Goal: Task Accomplishment & Management: Use online tool/utility

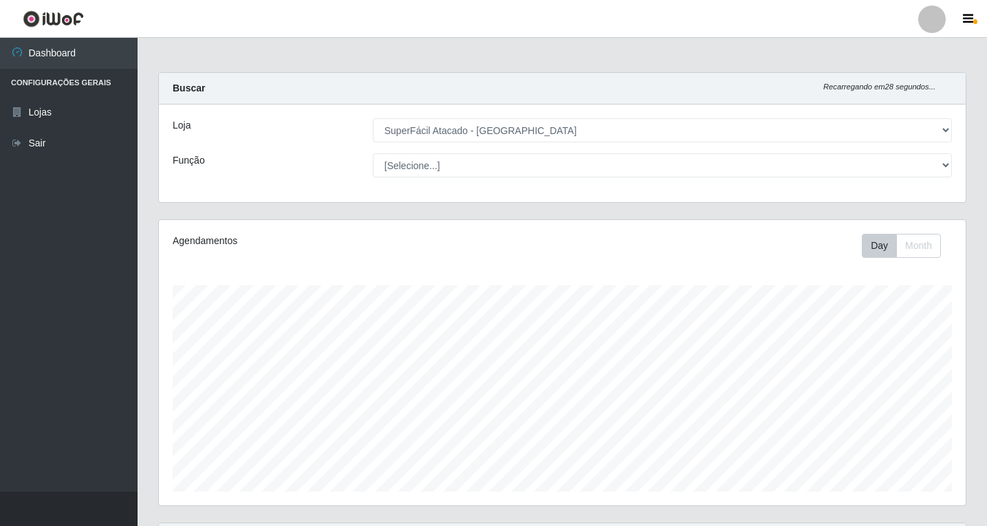
select select "503"
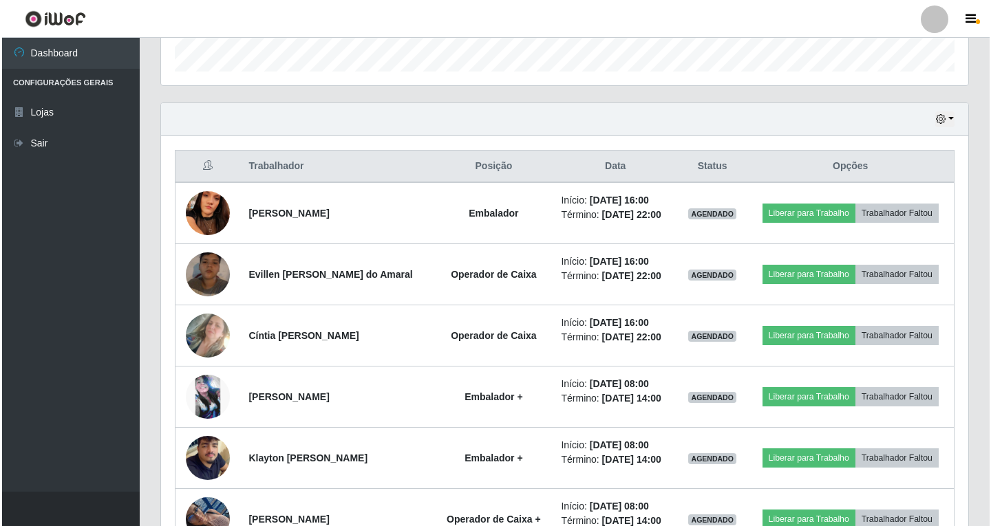
scroll to position [419, 0]
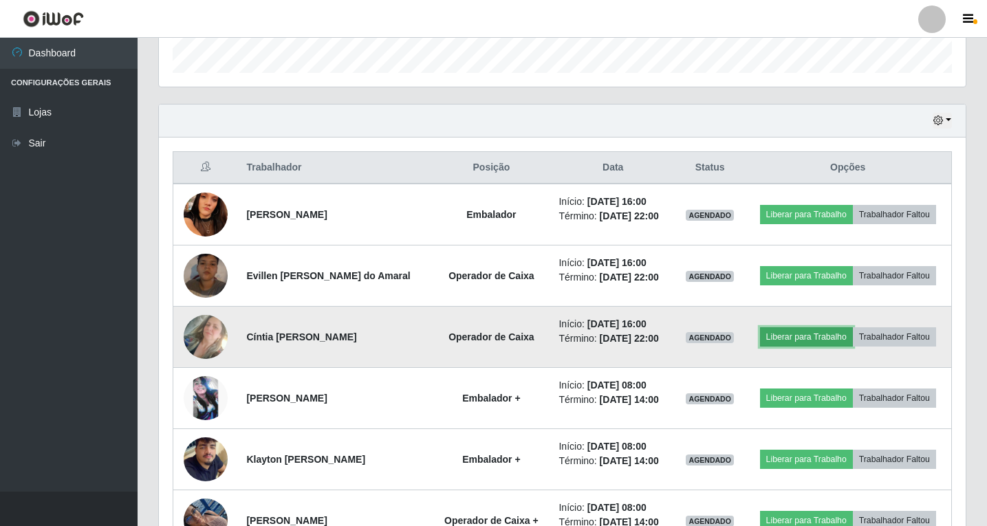
click at [812, 337] on button "Liberar para Trabalho" at bounding box center [806, 337] width 93 height 19
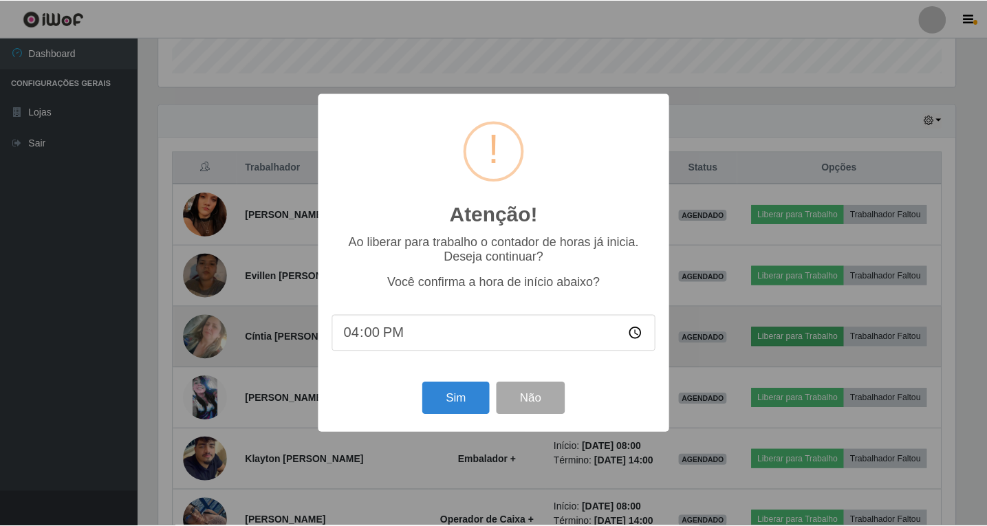
scroll to position [286, 800]
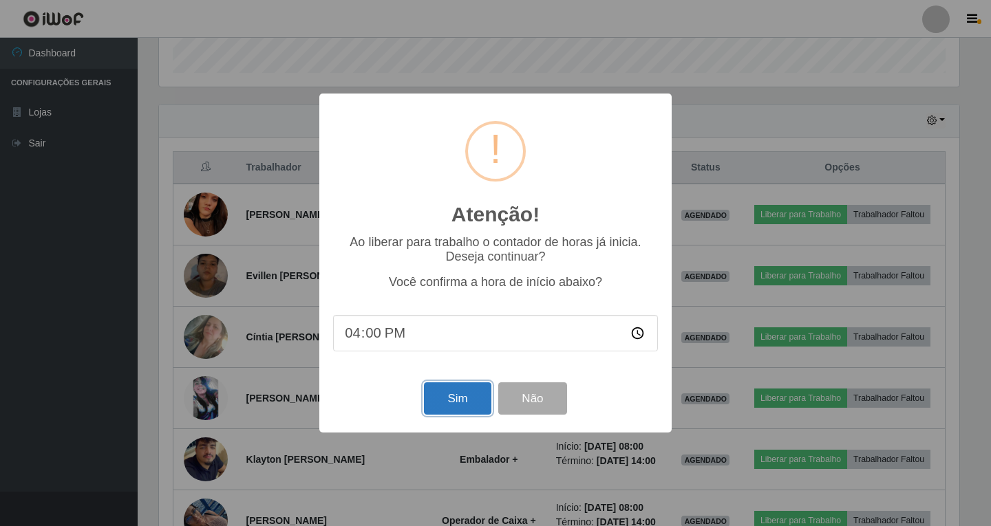
click at [469, 407] on button "Sim" at bounding box center [457, 399] width 67 height 32
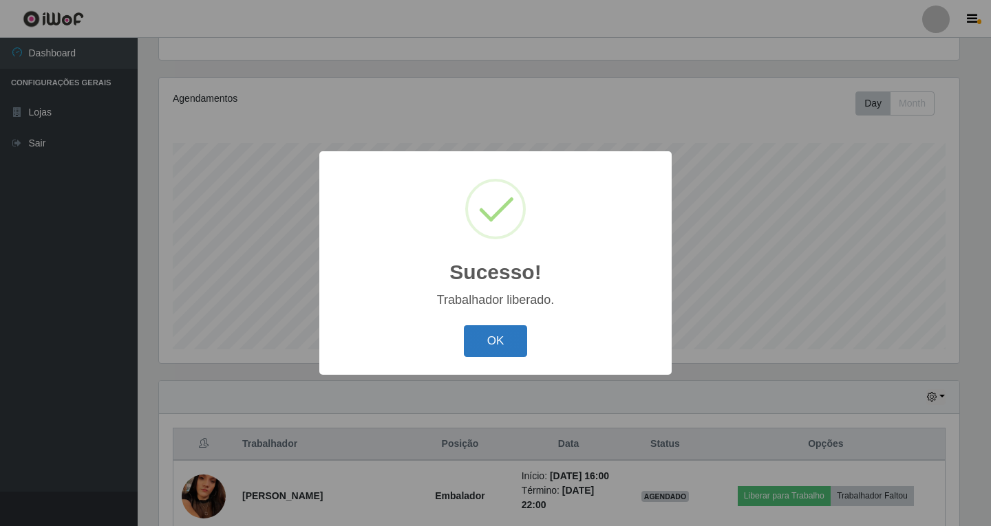
click at [486, 348] on button "OK" at bounding box center [496, 341] width 64 height 32
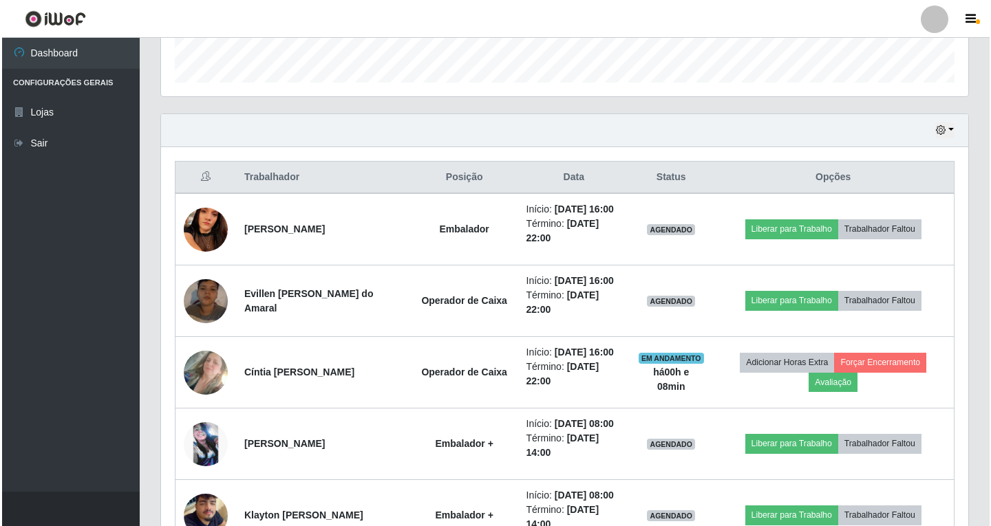
scroll to position [418, 0]
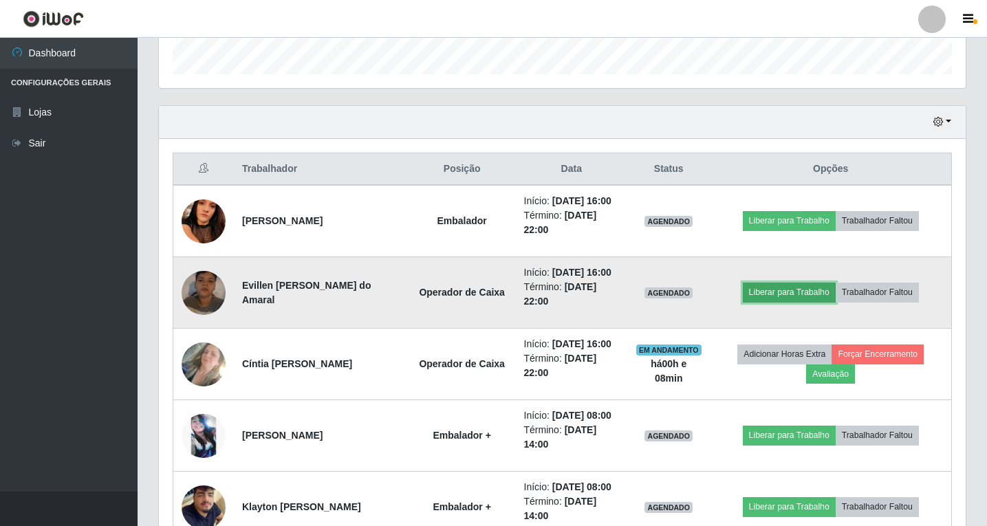
click at [802, 292] on button "Liberar para Trabalho" at bounding box center [789, 292] width 93 height 19
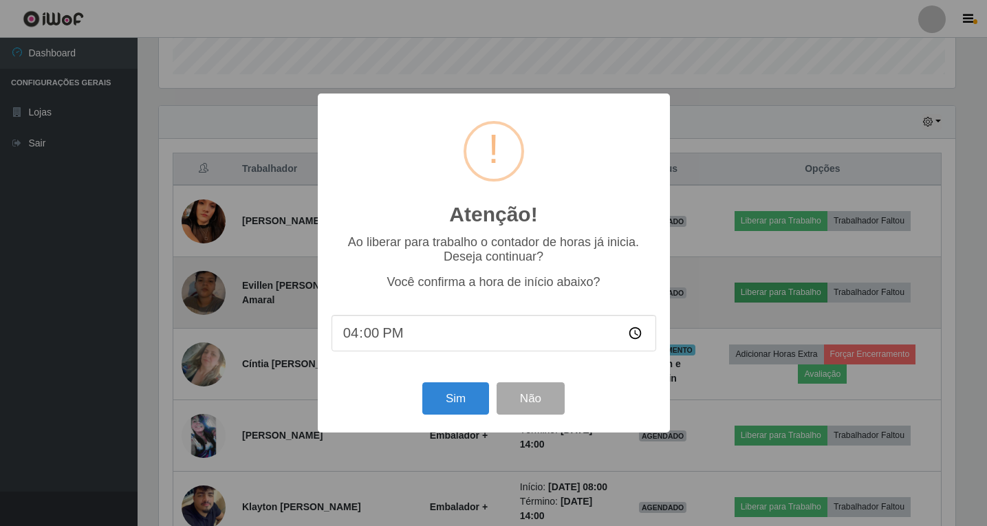
scroll to position [286, 800]
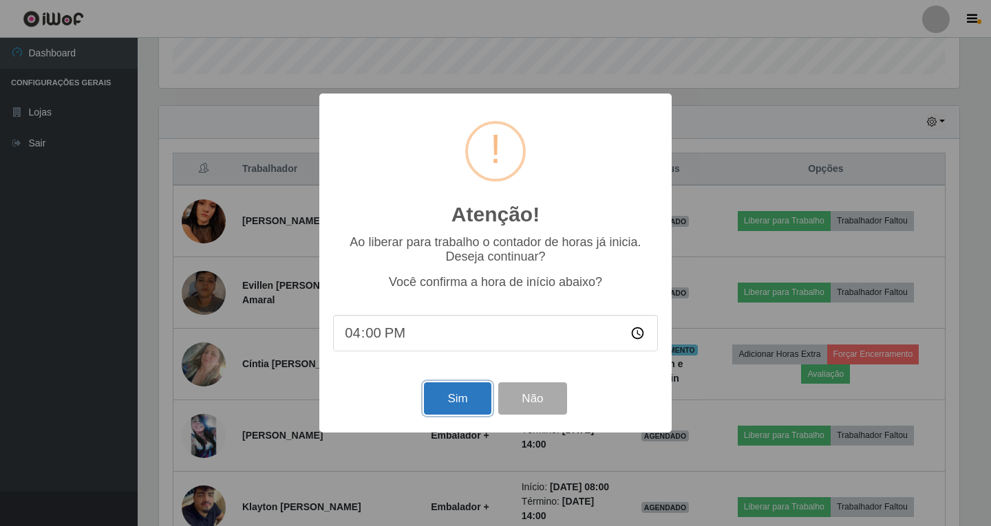
click at [455, 400] on button "Sim" at bounding box center [457, 399] width 67 height 32
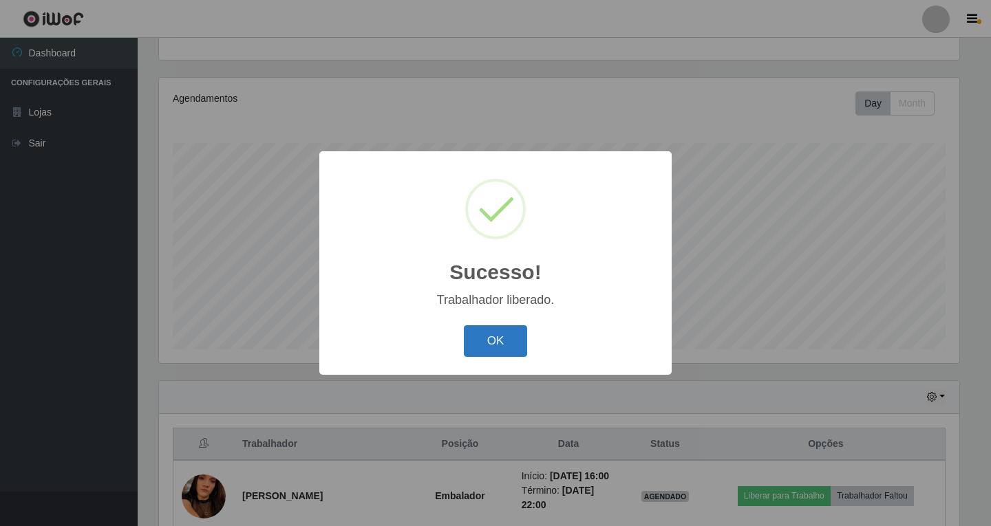
click at [489, 344] on button "OK" at bounding box center [496, 341] width 64 height 32
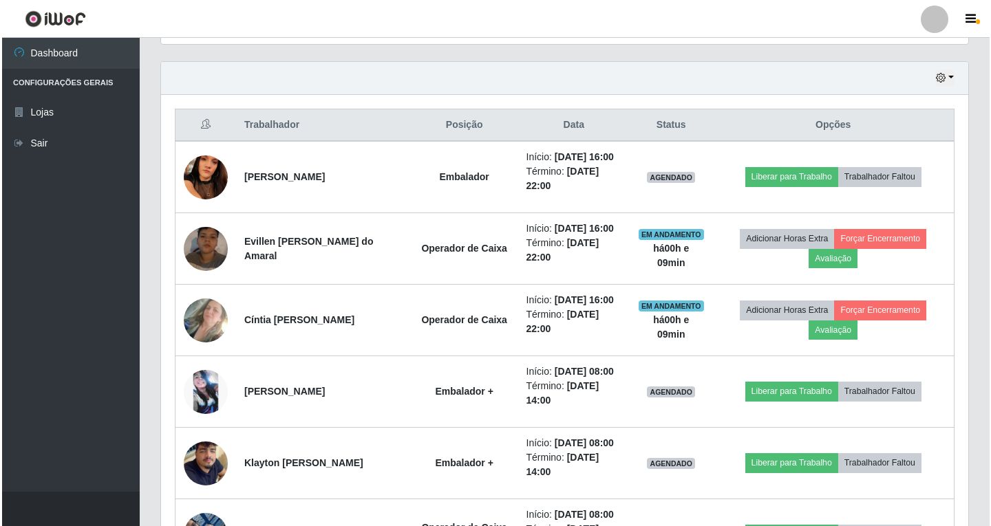
scroll to position [486, 0]
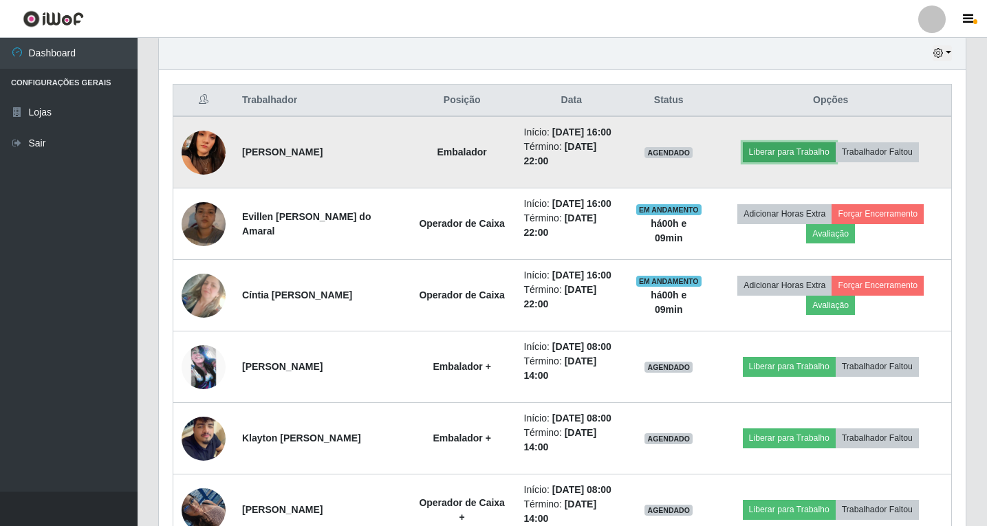
click at [784, 151] on button "Liberar para Trabalho" at bounding box center [789, 151] width 93 height 19
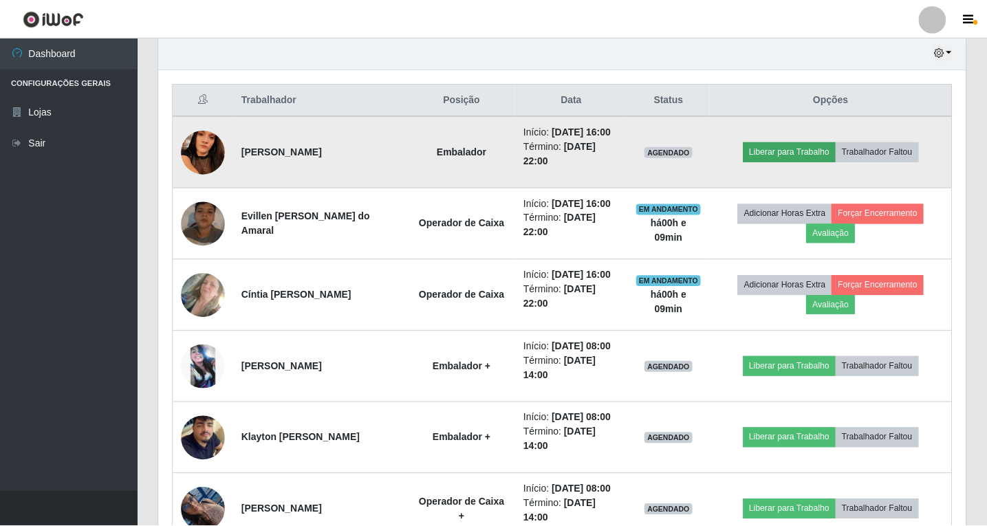
scroll to position [286, 800]
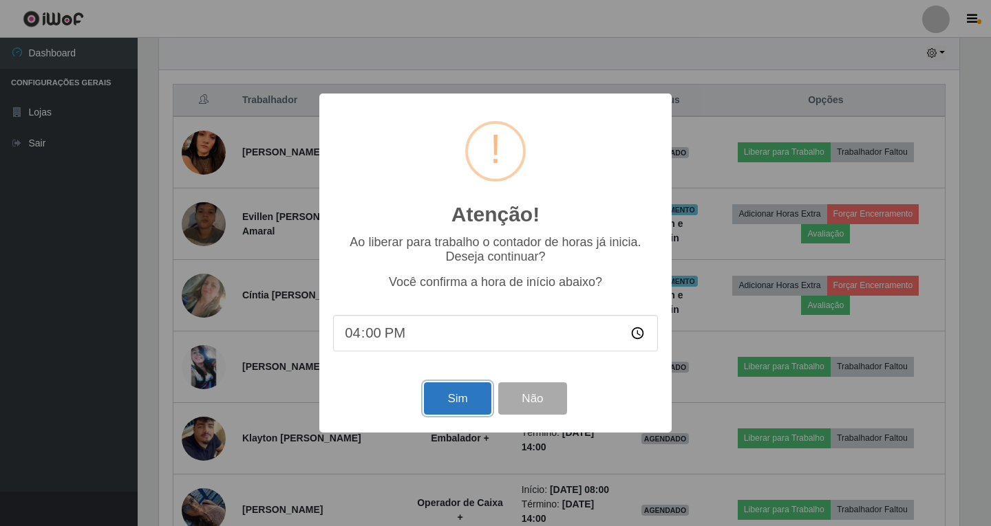
click at [451, 403] on button "Sim" at bounding box center [457, 399] width 67 height 32
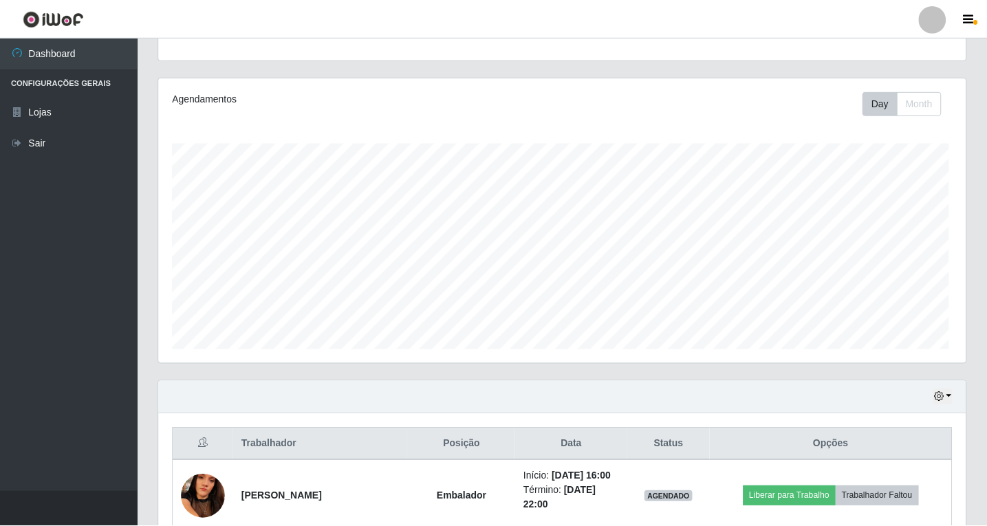
scroll to position [0, 0]
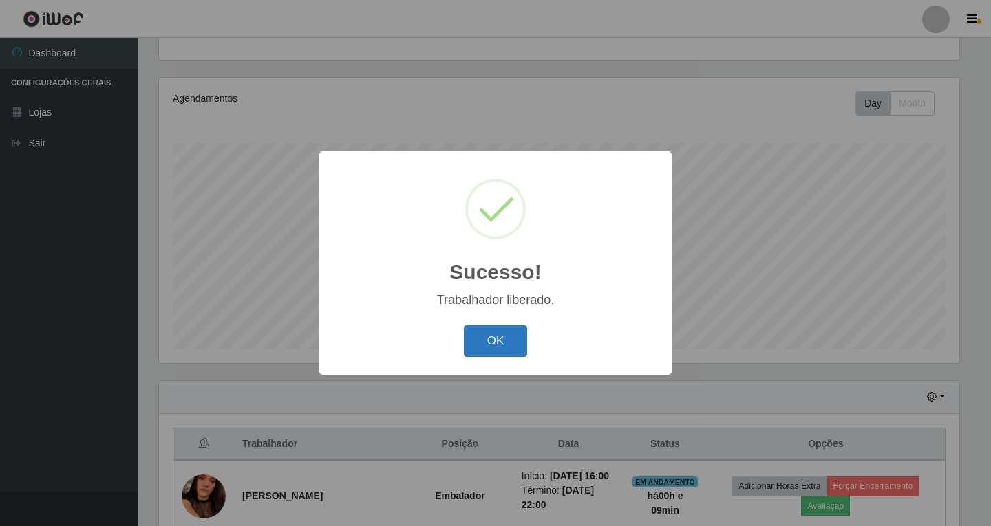
click at [482, 342] on button "OK" at bounding box center [496, 341] width 64 height 32
